Goal: Transaction & Acquisition: Book appointment/travel/reservation

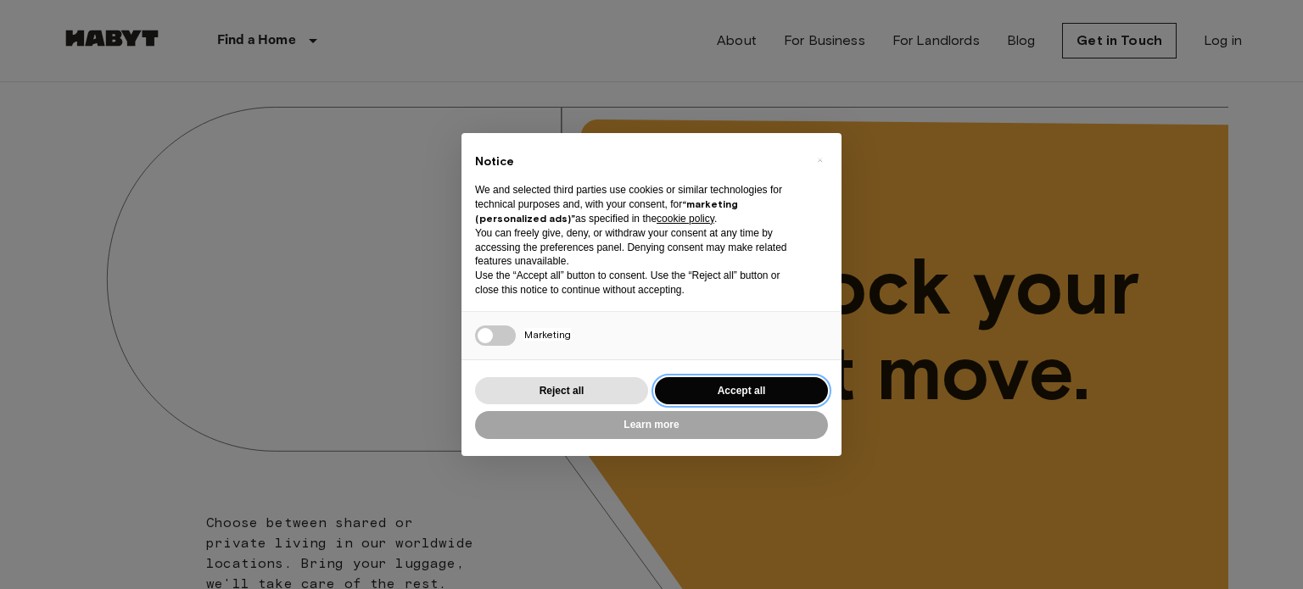
click at [791, 390] on button "Accept all" at bounding box center [741, 391] width 173 height 28
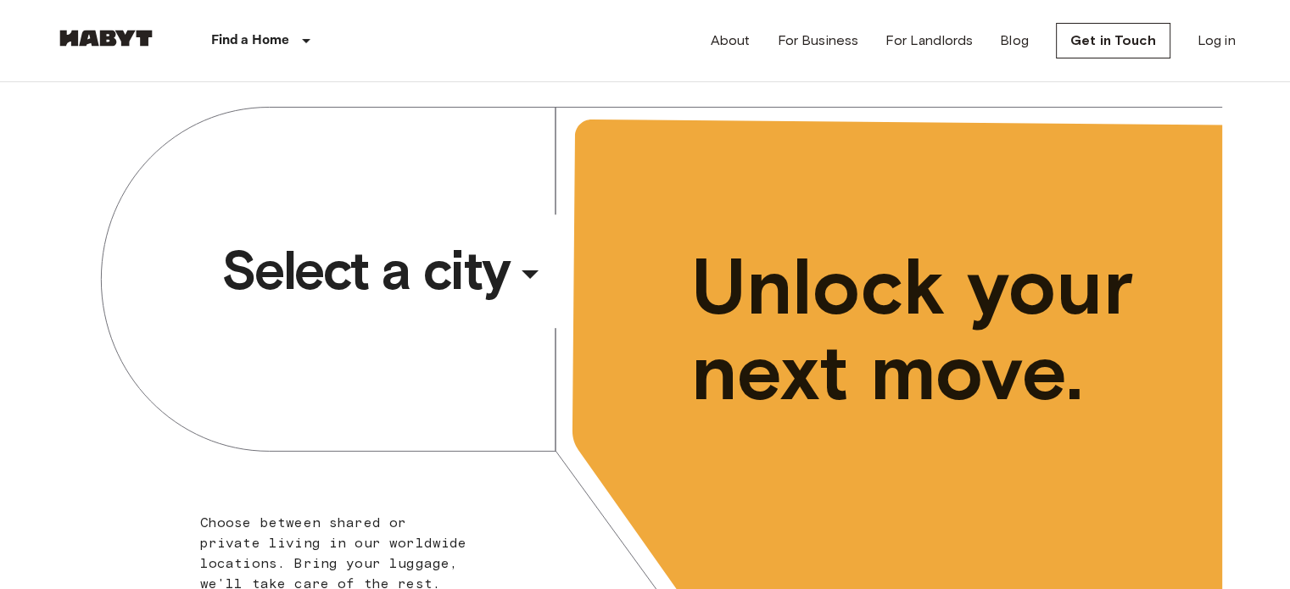
click at [523, 276] on div "​" at bounding box center [553, 288] width 175 height 35
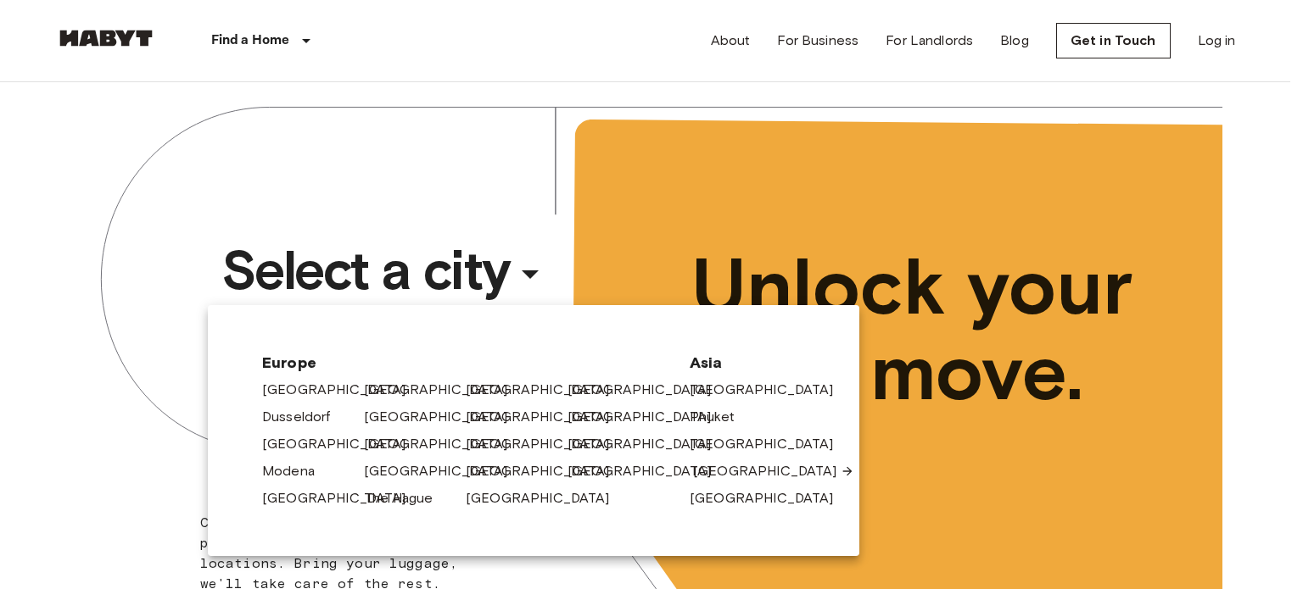
click at [708, 471] on link "[GEOGRAPHIC_DATA]" at bounding box center [773, 471] width 161 height 20
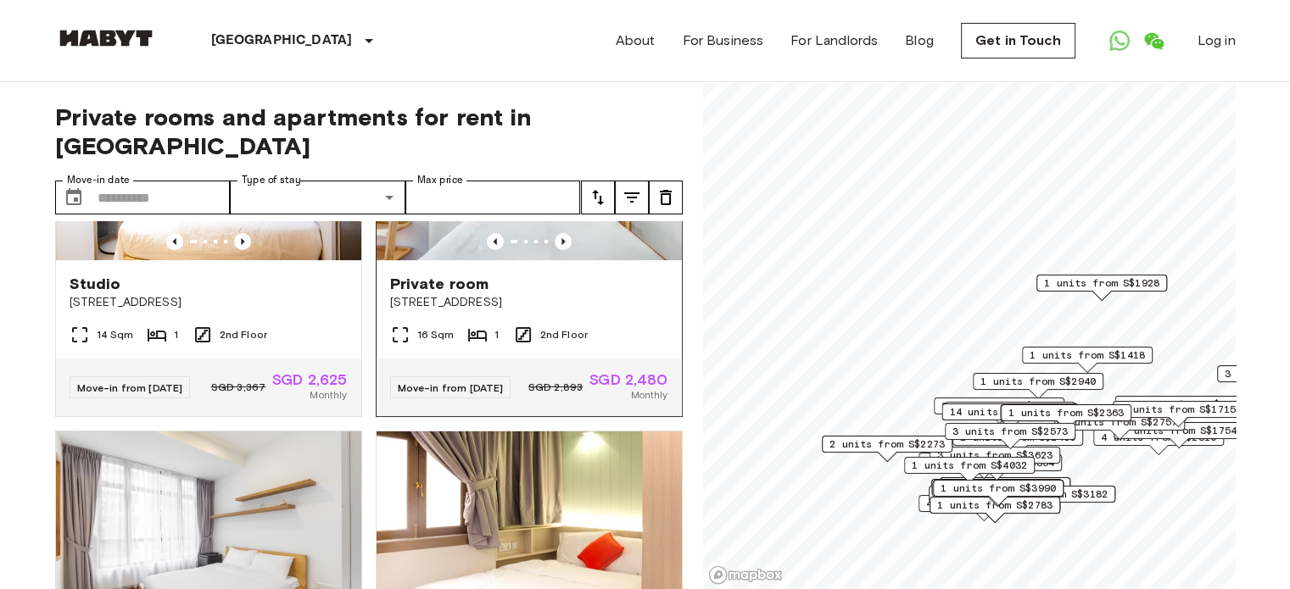
scroll to position [178, 0]
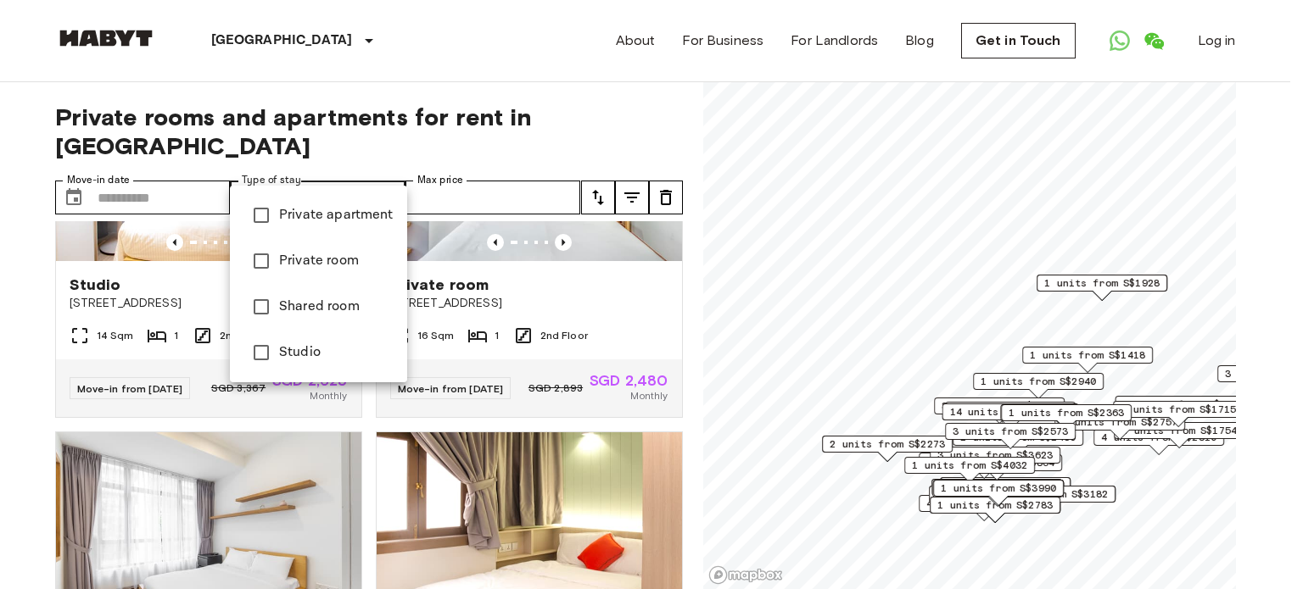
type input "**********"
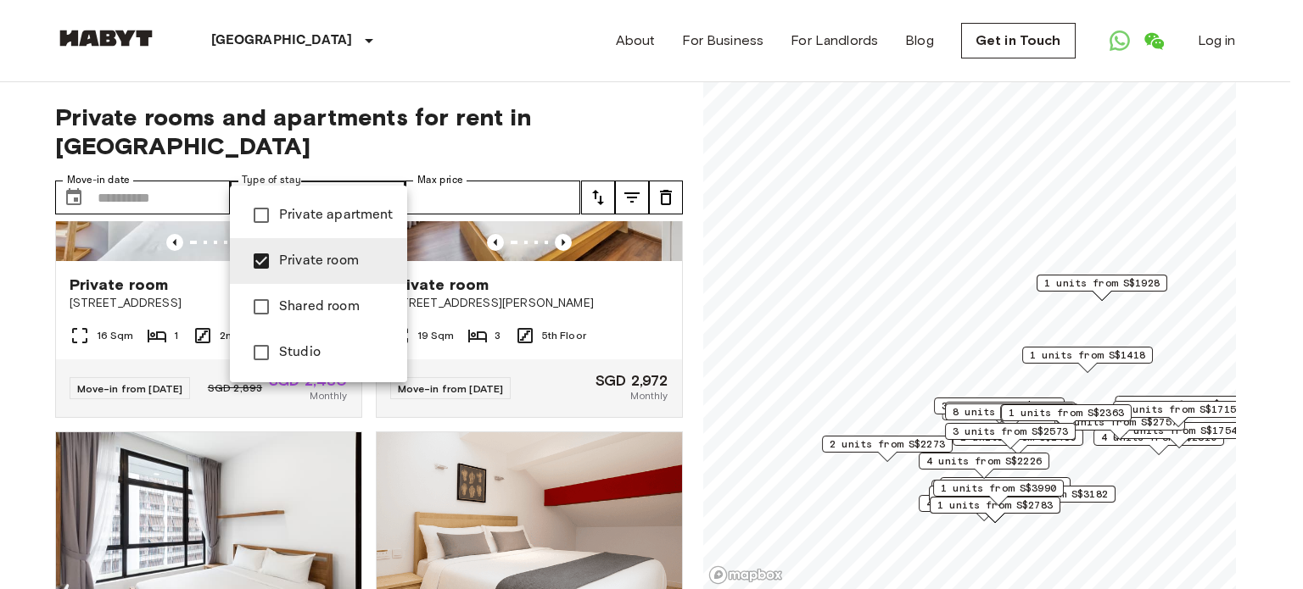
click at [389, 160] on div at bounding box center [651, 294] width 1303 height 589
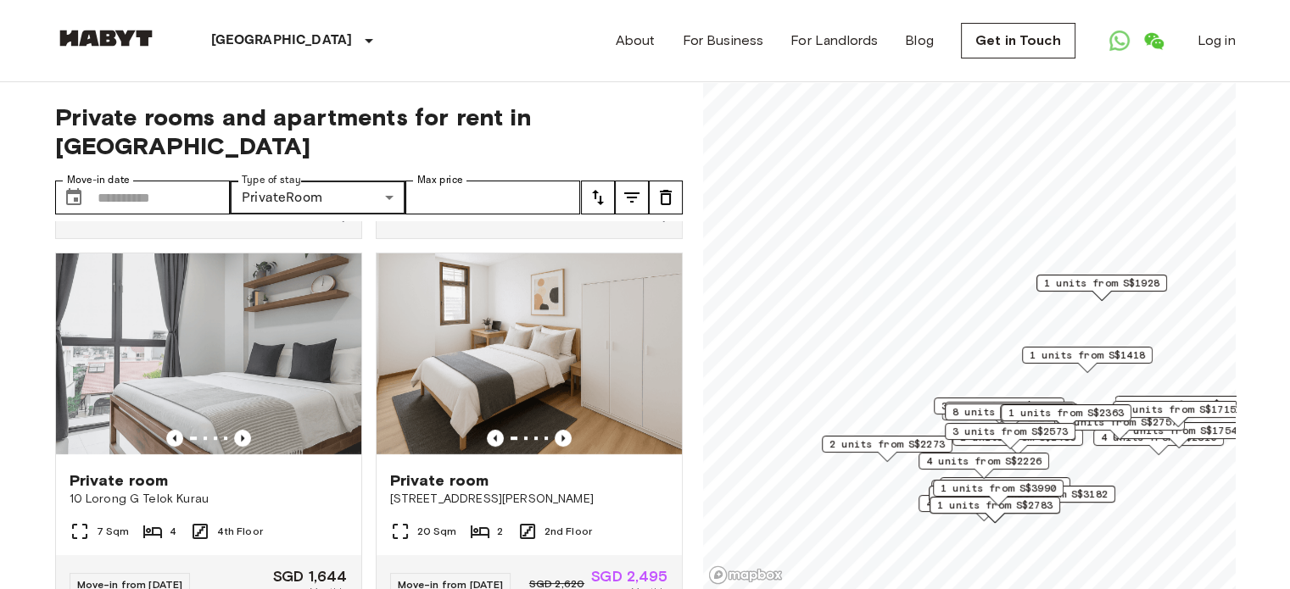
scroll to position [733, 0]
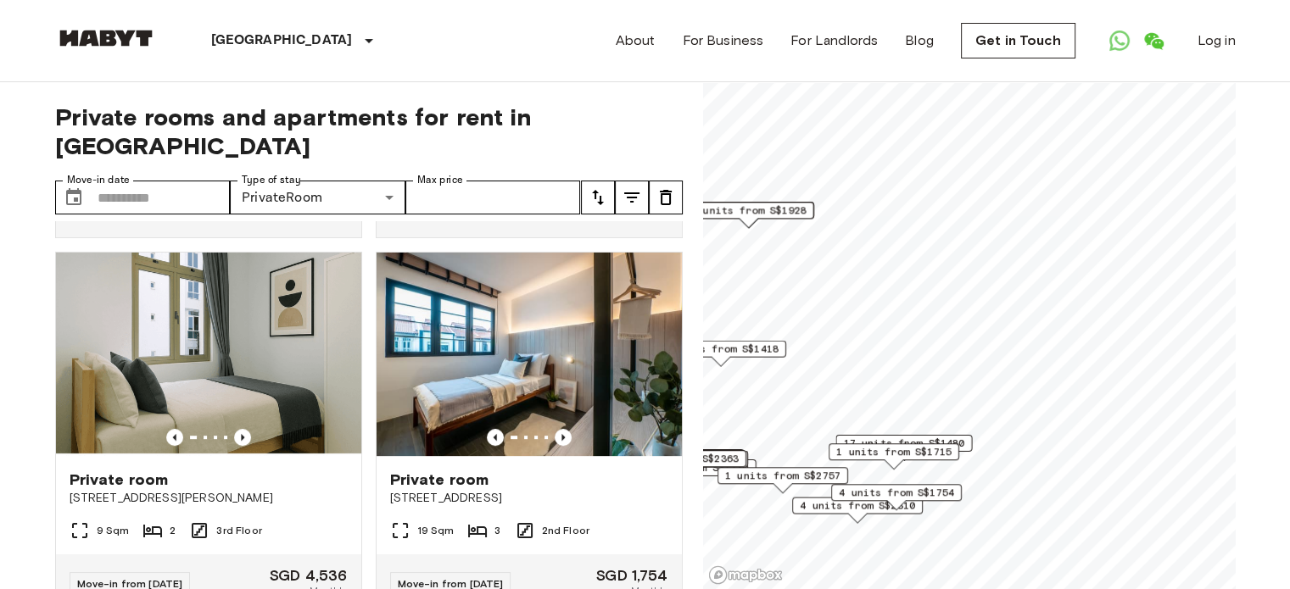
scroll to position [338, 0]
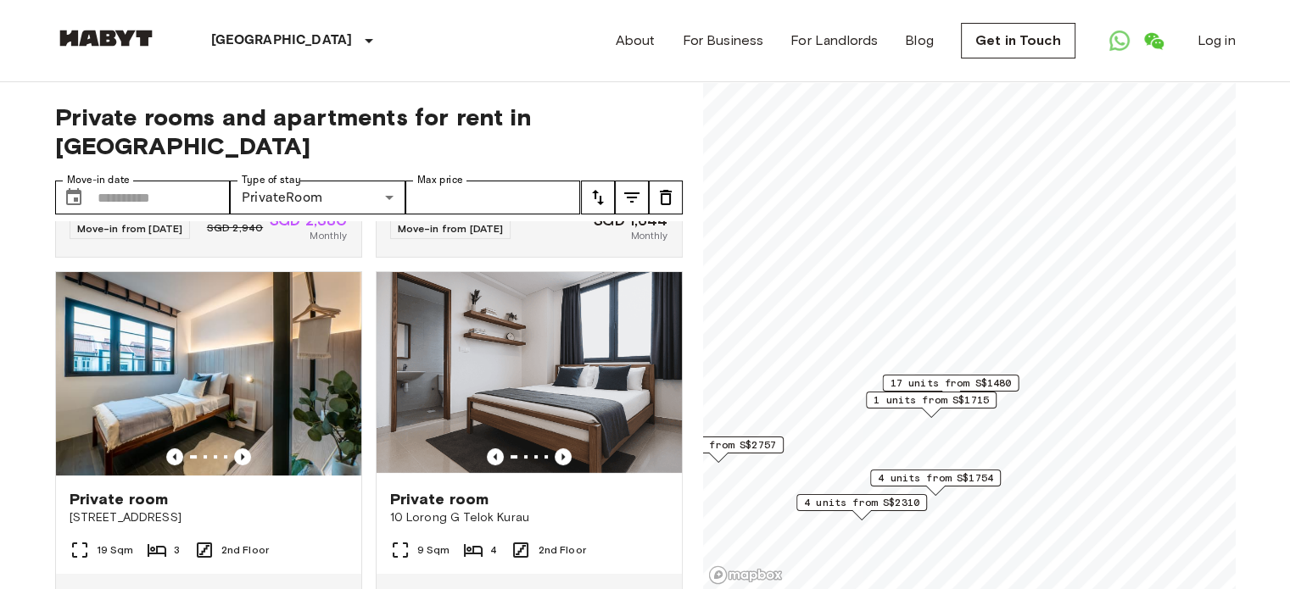
click at [993, 384] on span "17 units from S$1480" at bounding box center [950, 383] width 121 height 15
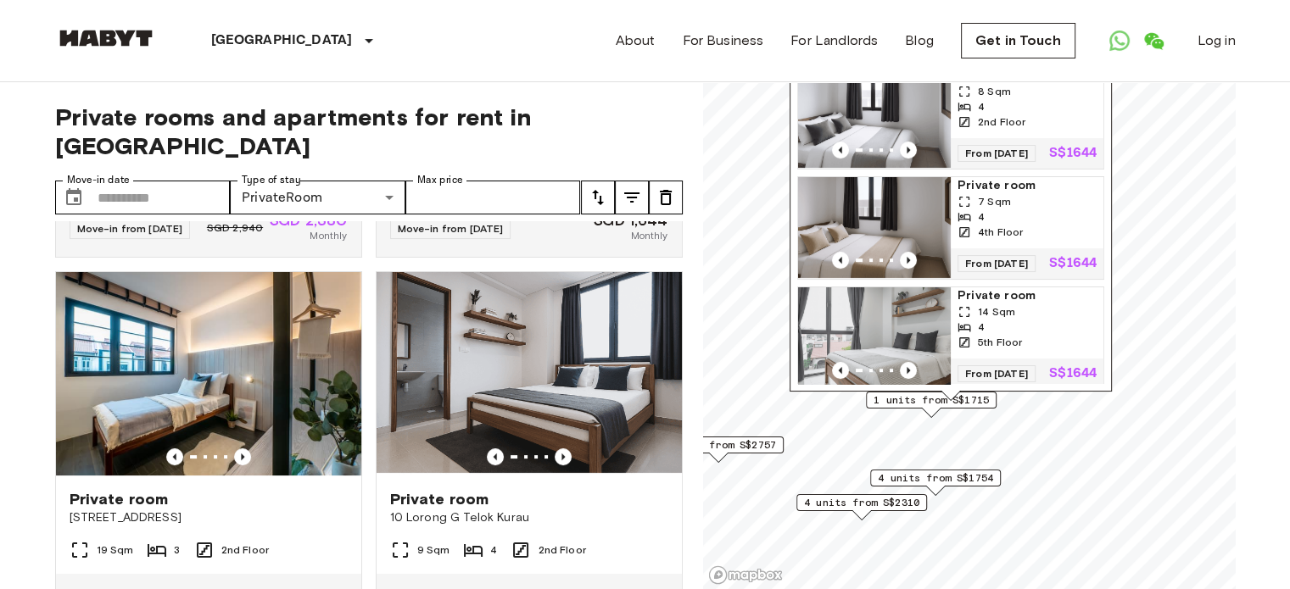
scroll to position [422, 0]
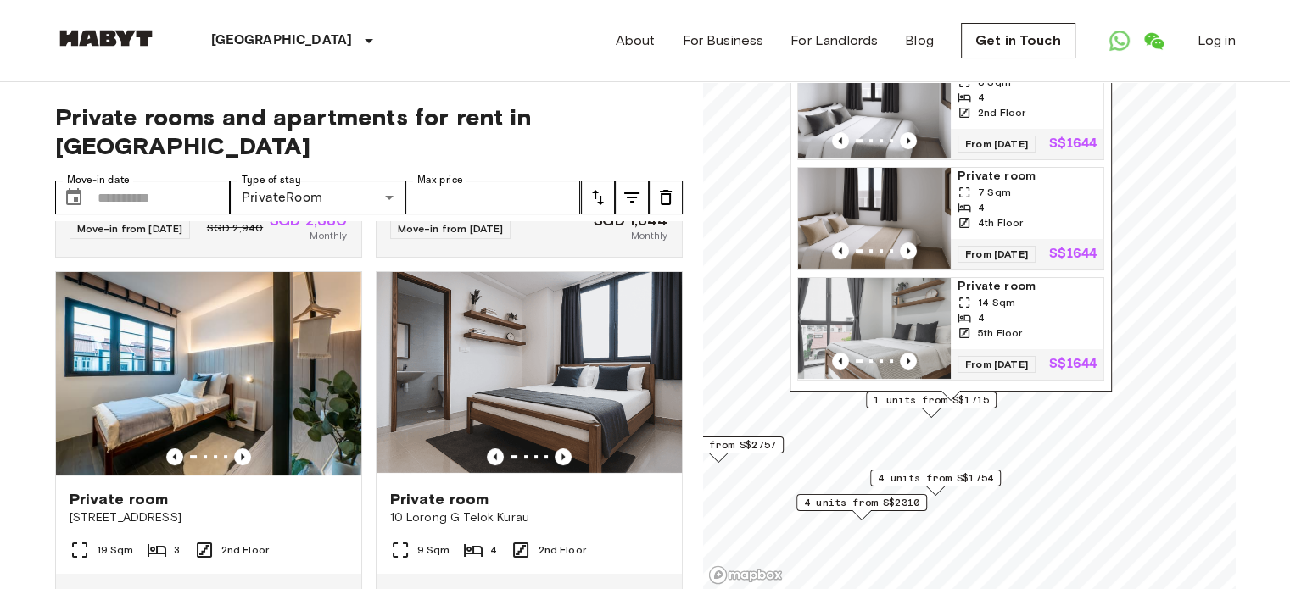
click at [1084, 40] on div "About For Business For Landlords Blog Get in Touch Log in" at bounding box center [926, 40] width 620 height 81
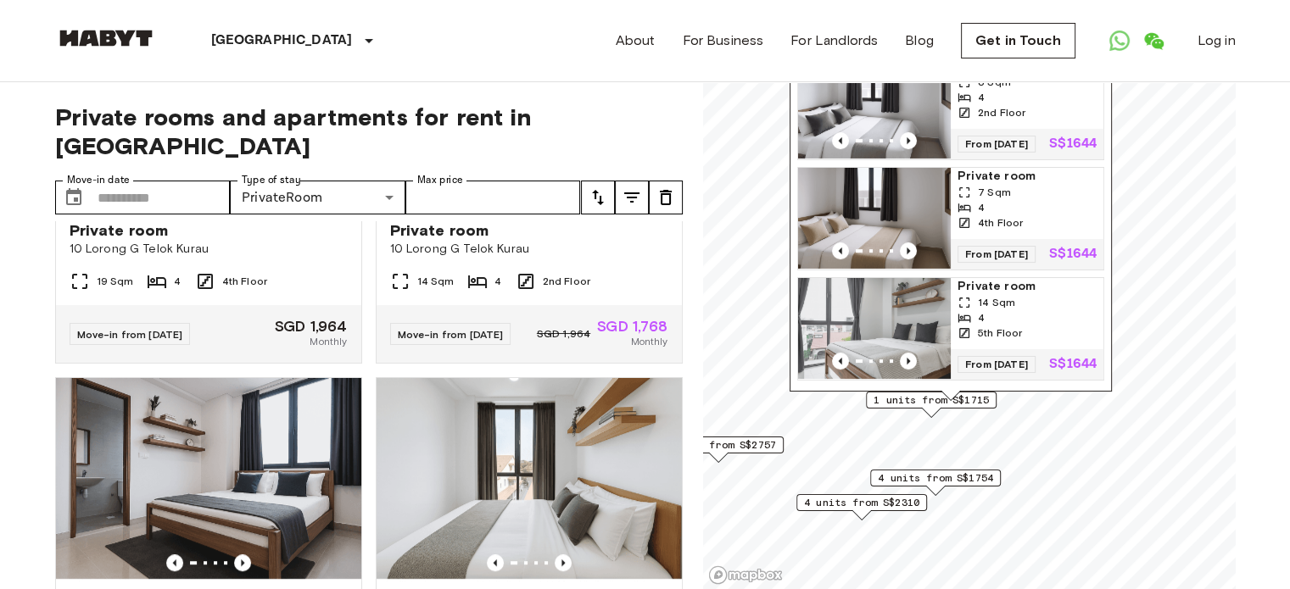
scroll to position [981, 0]
